Goal: Task Accomplishment & Management: Complete application form

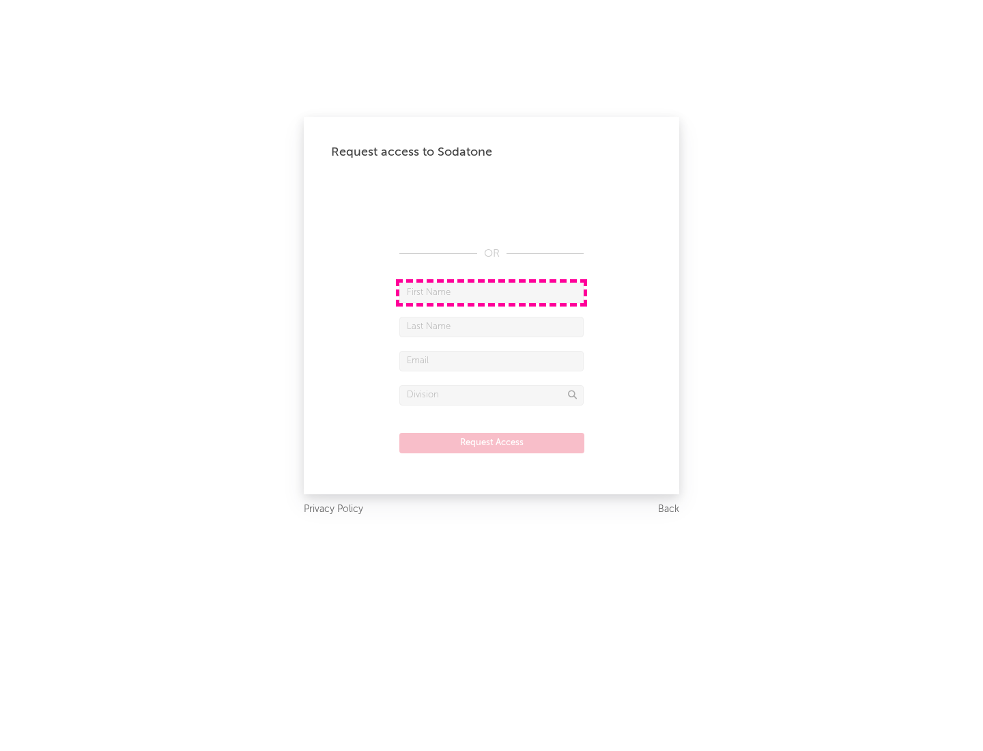
click at [492, 292] on input "text" at bounding box center [492, 293] width 184 height 20
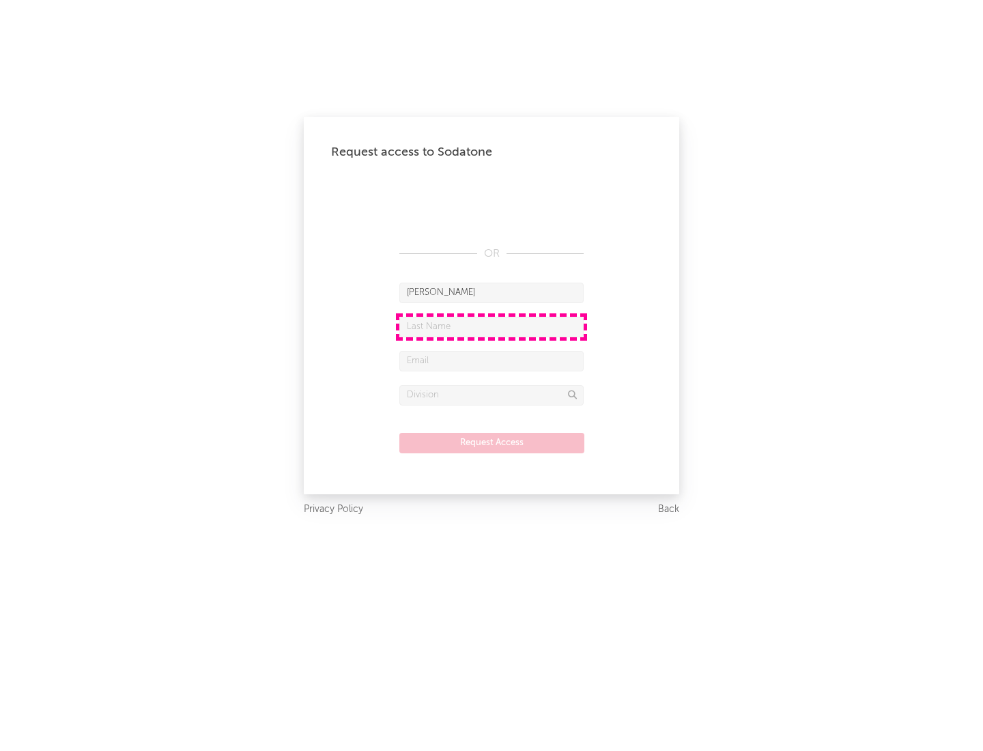
type input "[PERSON_NAME]"
click at [492, 326] on input "text" at bounding box center [492, 327] width 184 height 20
type input "[PERSON_NAME]"
click at [492, 361] on input "text" at bounding box center [492, 361] width 184 height 20
type input "[EMAIL_ADDRESS][DOMAIN_NAME]"
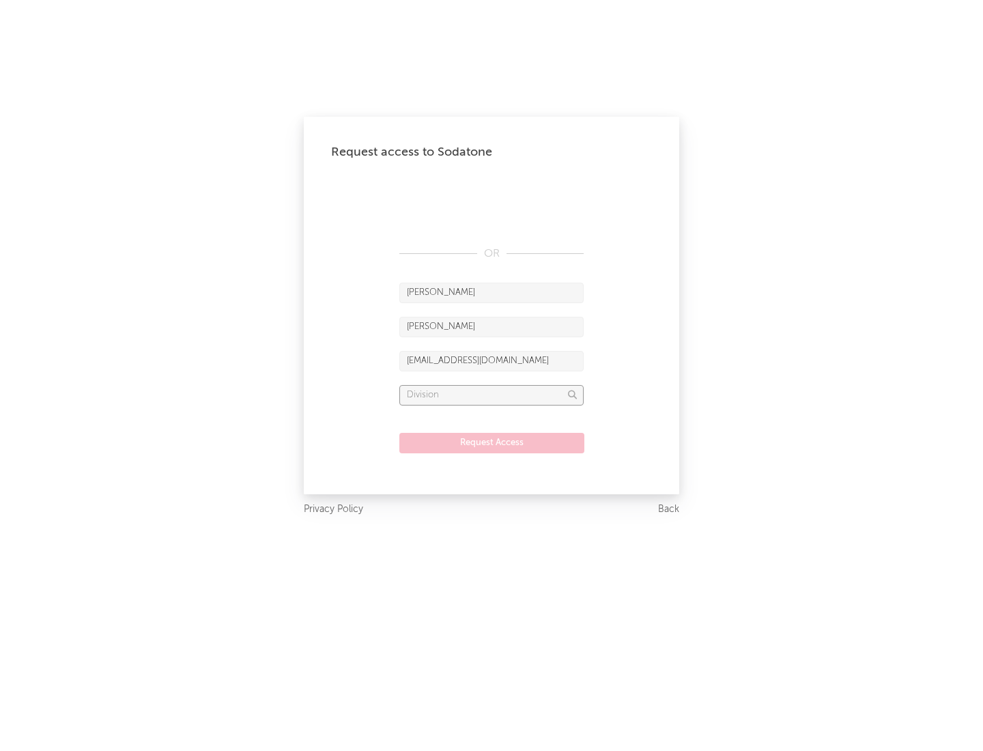
click at [492, 395] on input "text" at bounding box center [492, 395] width 184 height 20
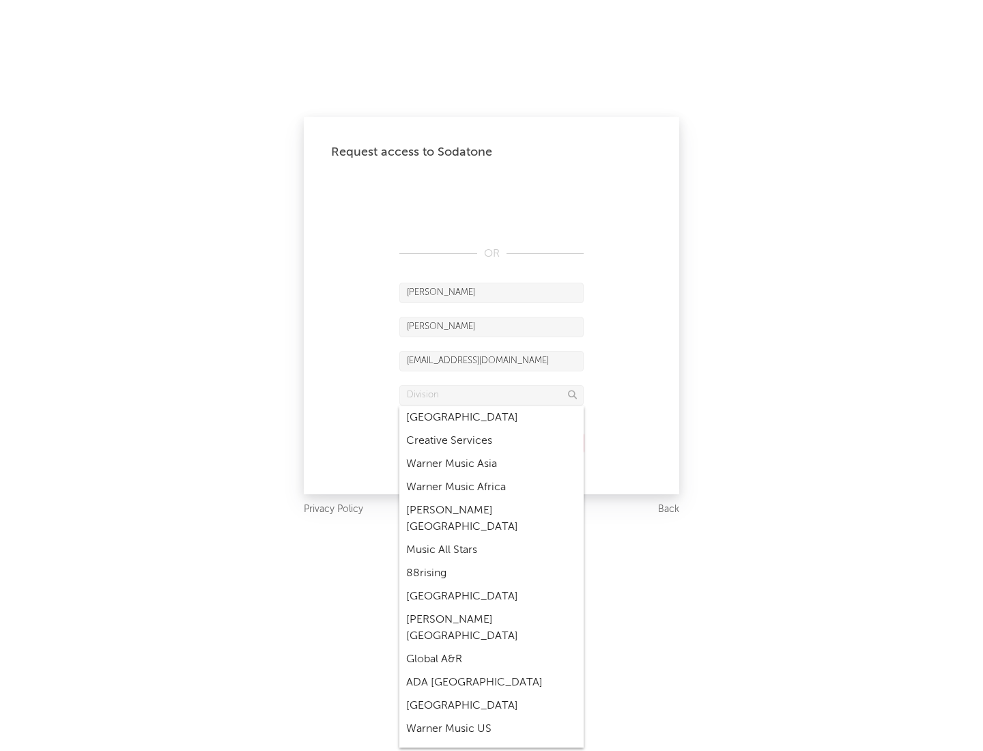
click at [492, 539] on div "Music All Stars" at bounding box center [492, 550] width 184 height 23
type input "Music All Stars"
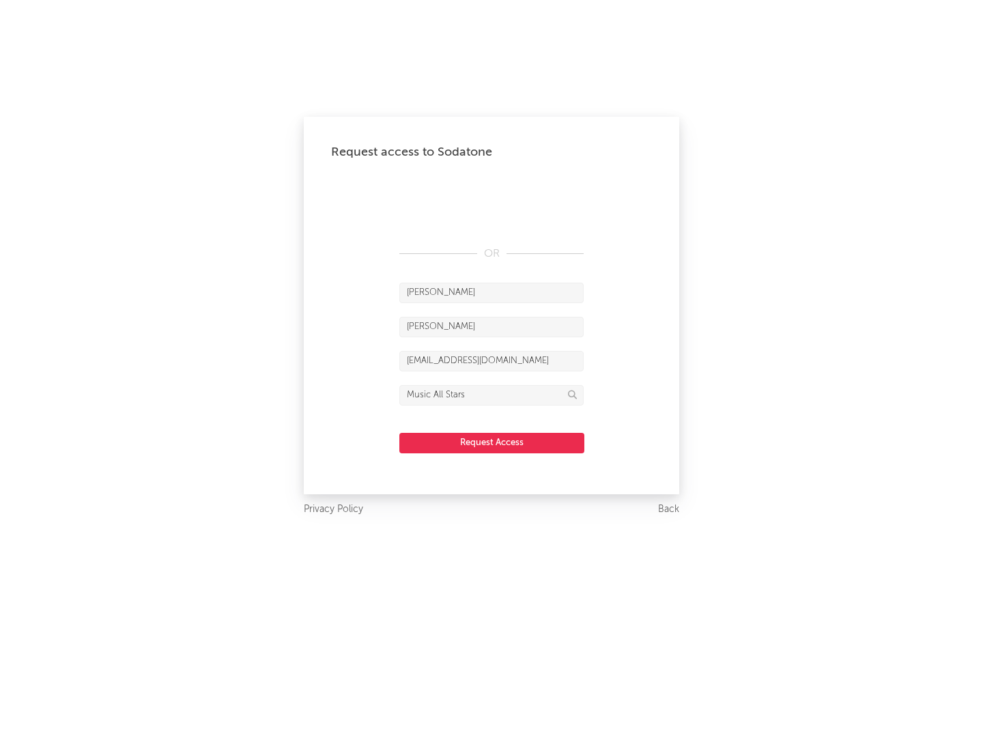
click at [492, 443] on button "Request Access" at bounding box center [492, 443] width 185 height 20
